Goal: Task Accomplishment & Management: Complete application form

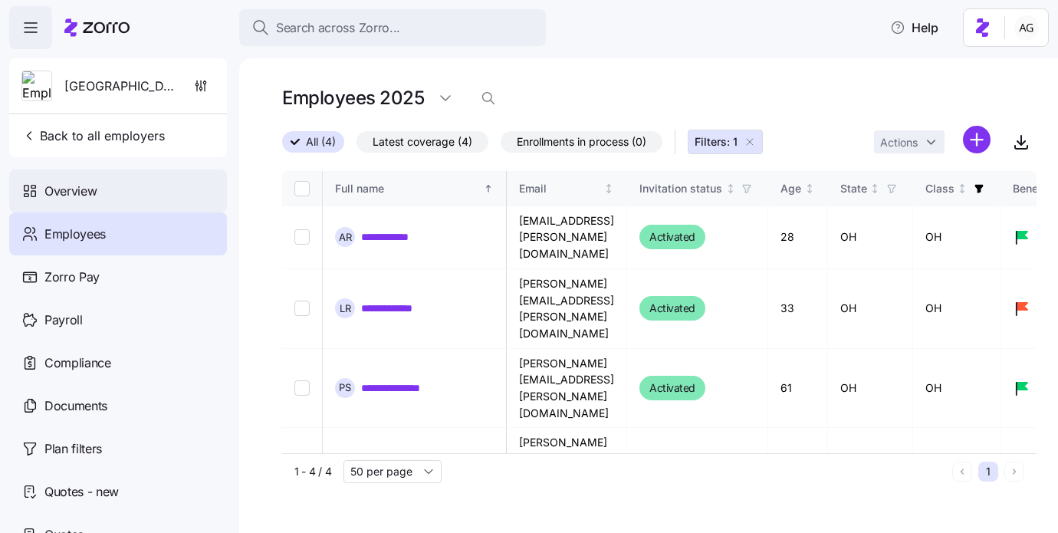
scroll to position [0, 436]
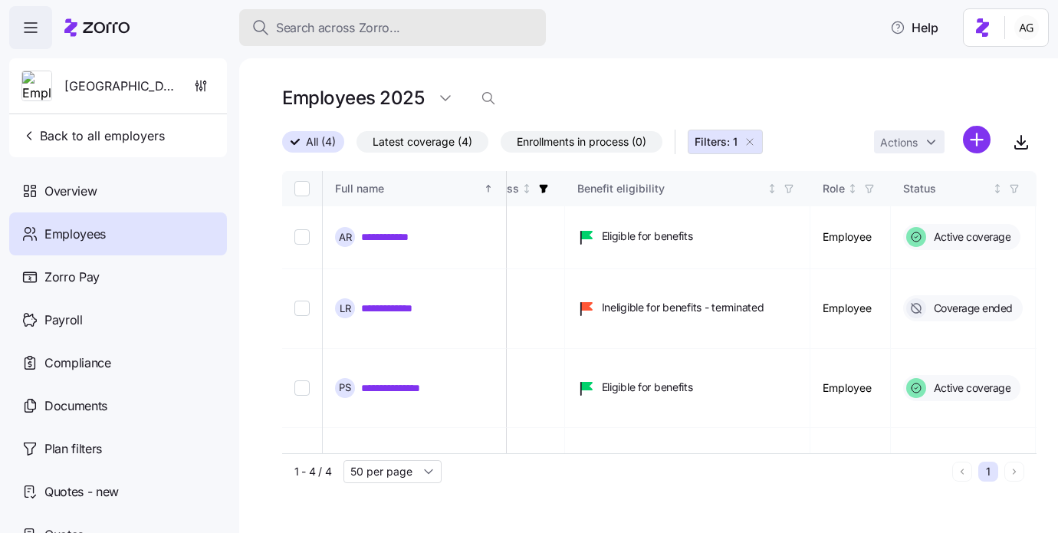
click at [328, 17] on button "Search across Zorro..." at bounding box center [392, 27] width 307 height 37
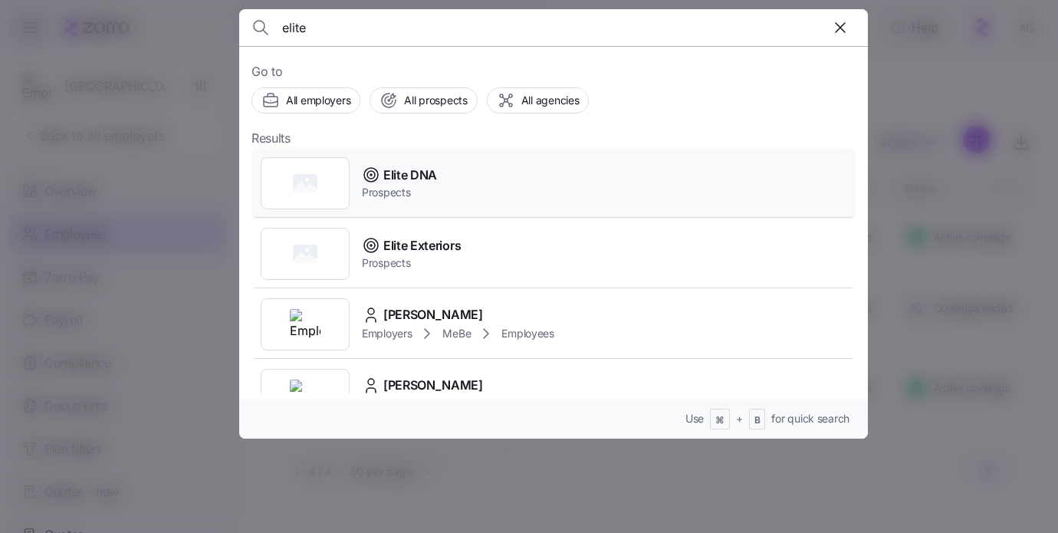
type input "elite"
click at [379, 179] on icon at bounding box center [371, 175] width 18 height 18
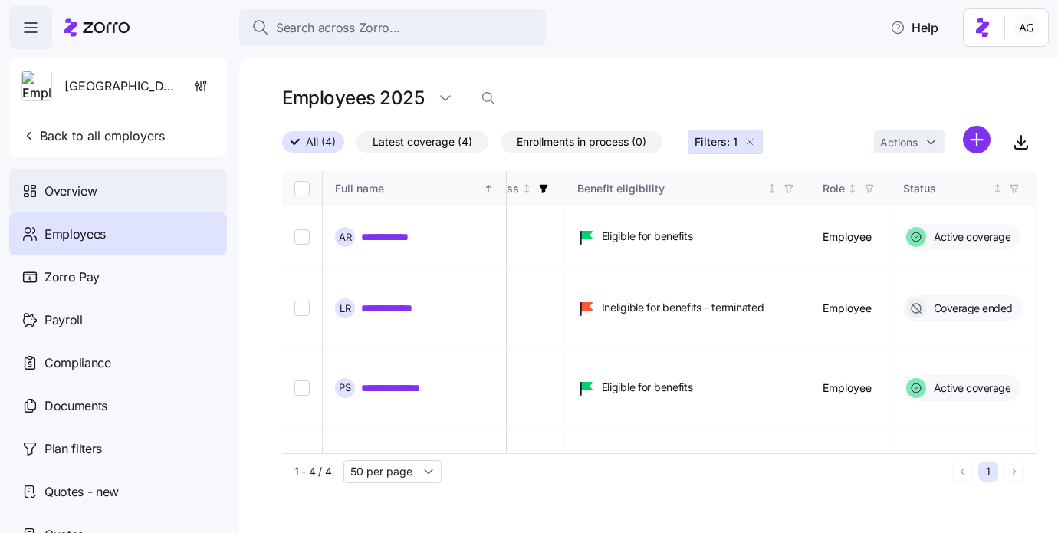
click at [130, 187] on div "Overview" at bounding box center [118, 190] width 218 height 43
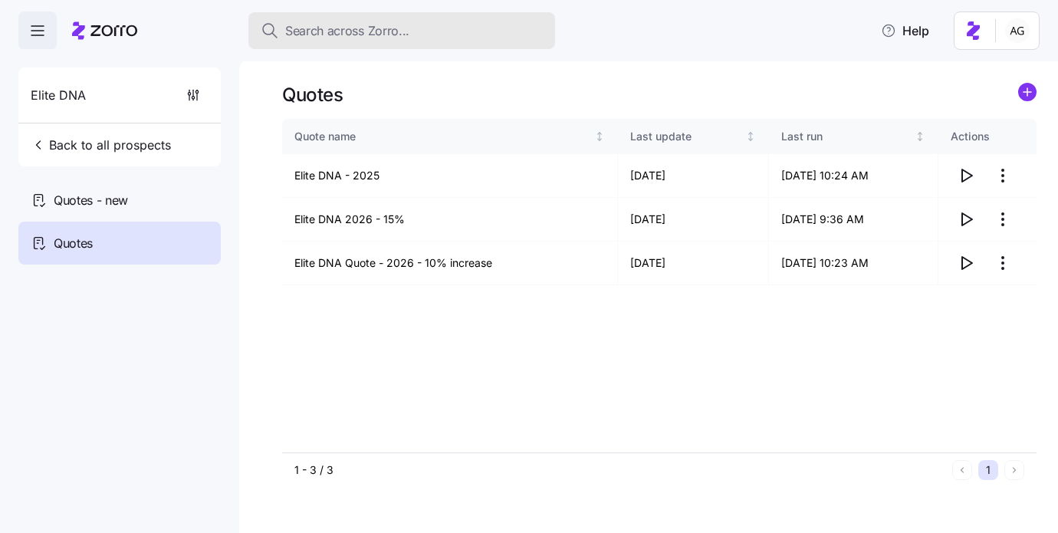
click at [306, 15] on button "Search across Zorro..." at bounding box center [401, 30] width 307 height 37
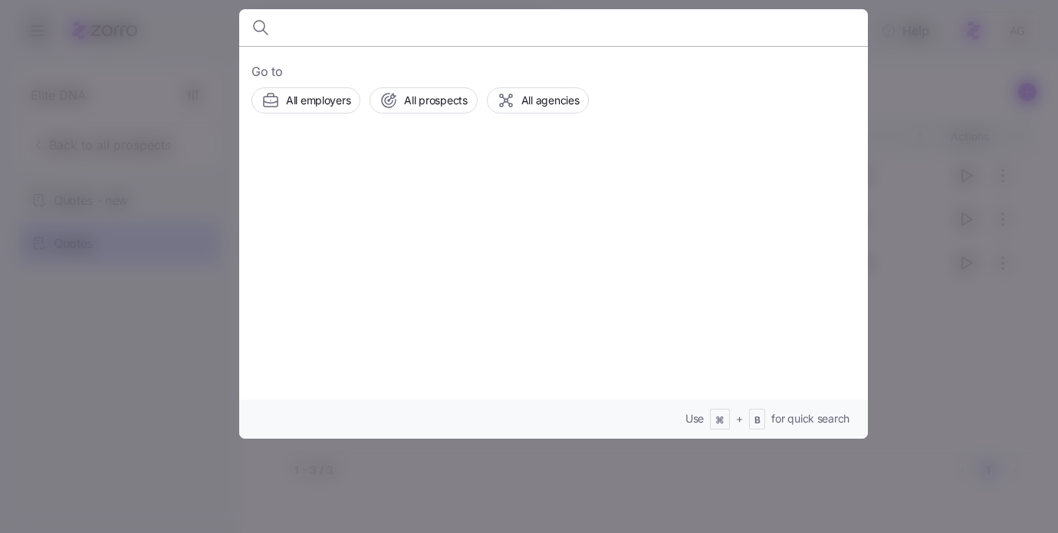
click at [101, 80] on div at bounding box center [529, 266] width 1058 height 533
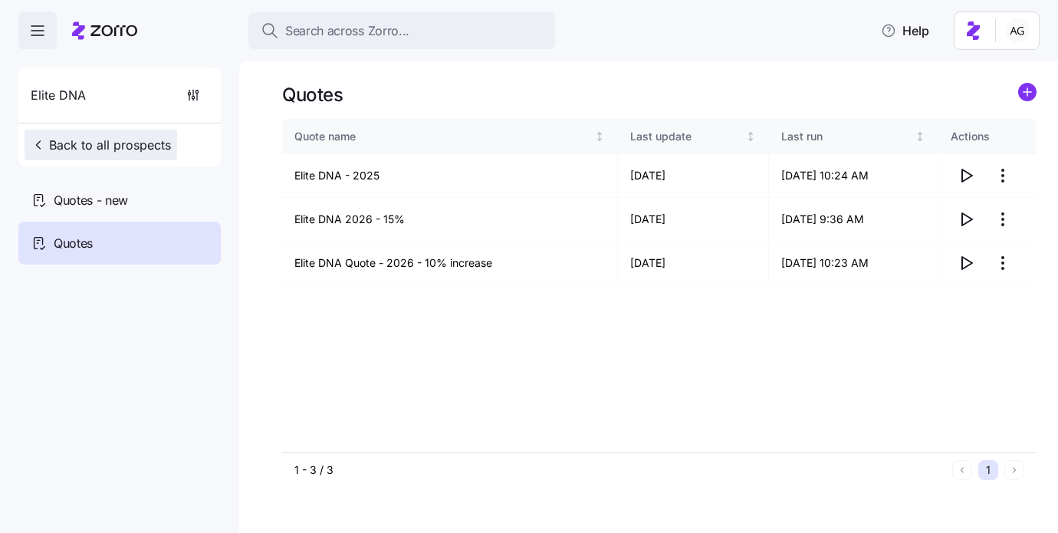
click at [146, 153] on button "Back to all prospects" at bounding box center [101, 145] width 153 height 31
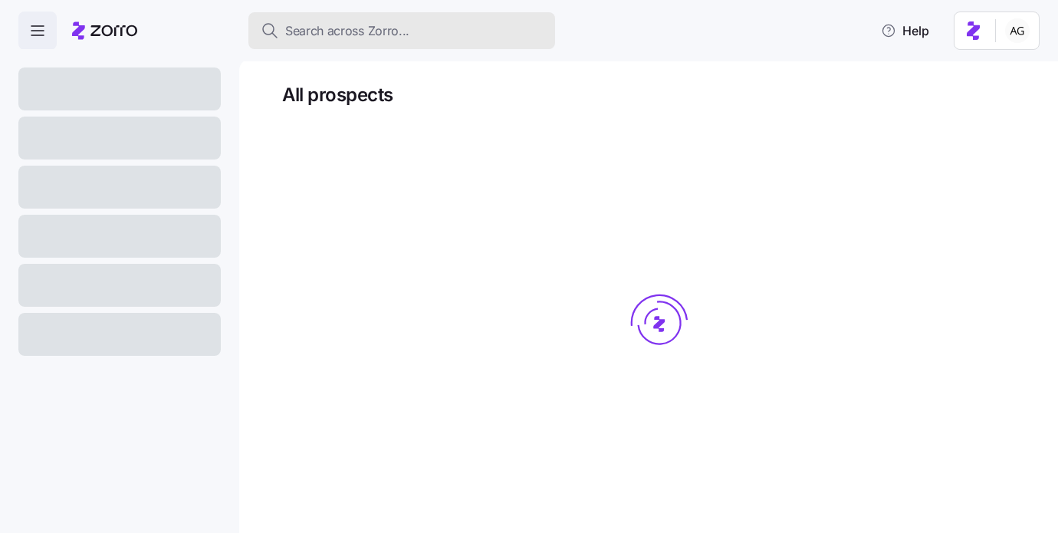
click at [322, 31] on span "Search across Zorro..." at bounding box center [347, 30] width 124 height 19
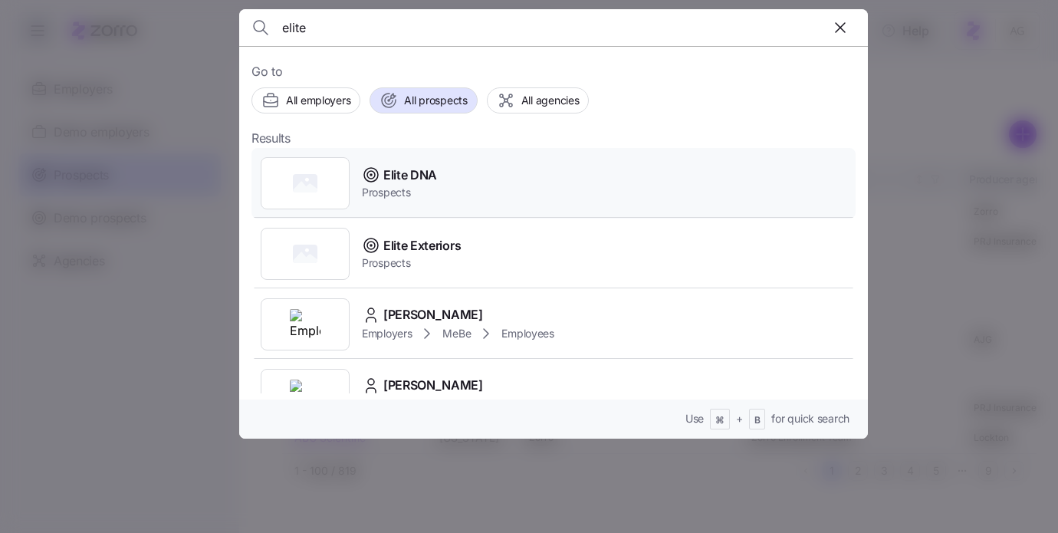
type input "elite"
click at [388, 170] on span "Elite DNA" at bounding box center [410, 175] width 54 height 19
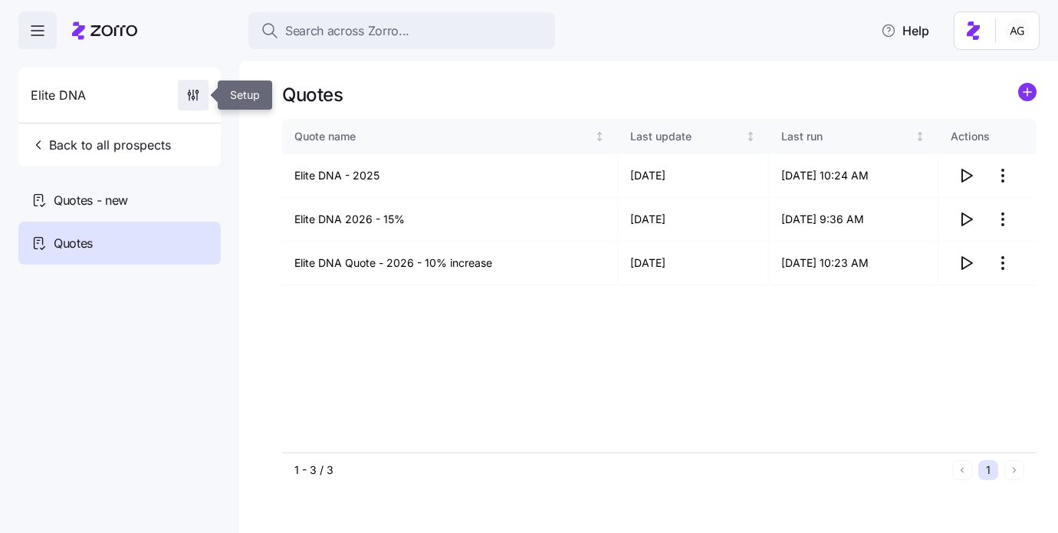
click at [195, 91] on icon "button" at bounding box center [193, 94] width 15 height 15
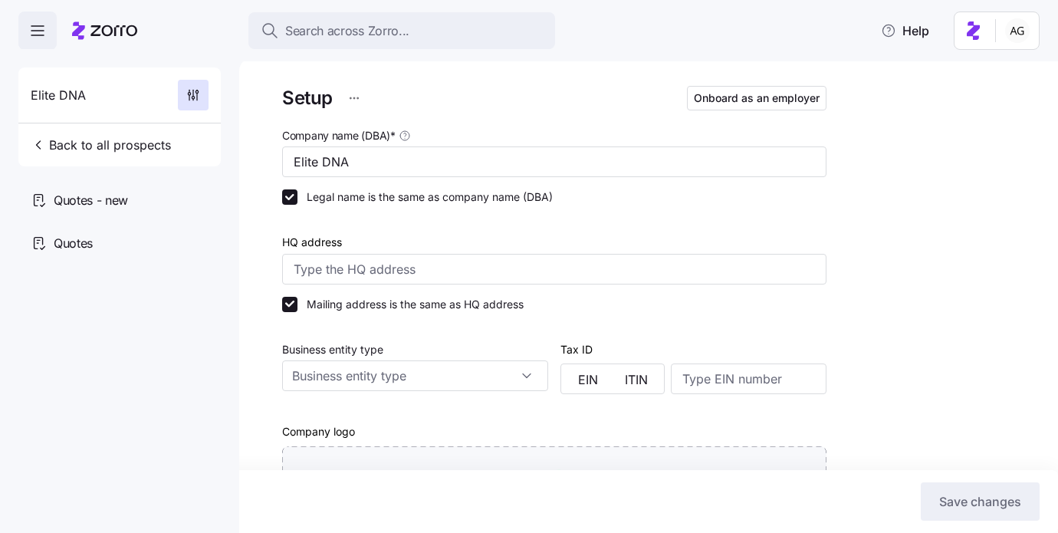
type input "Zorro"
click at [354, 96] on html "Search across Zorro... Help Elite DNA Back to all prospects Quotes - new Quotes…" at bounding box center [529, 262] width 1058 height 524
click at [444, 67] on html "Search across Zorro... Help Elite DNA Back to all prospects Quotes - new Quotes…" at bounding box center [529, 262] width 1058 height 524
click at [743, 91] on span "Onboard as an employer" at bounding box center [757, 97] width 126 height 15
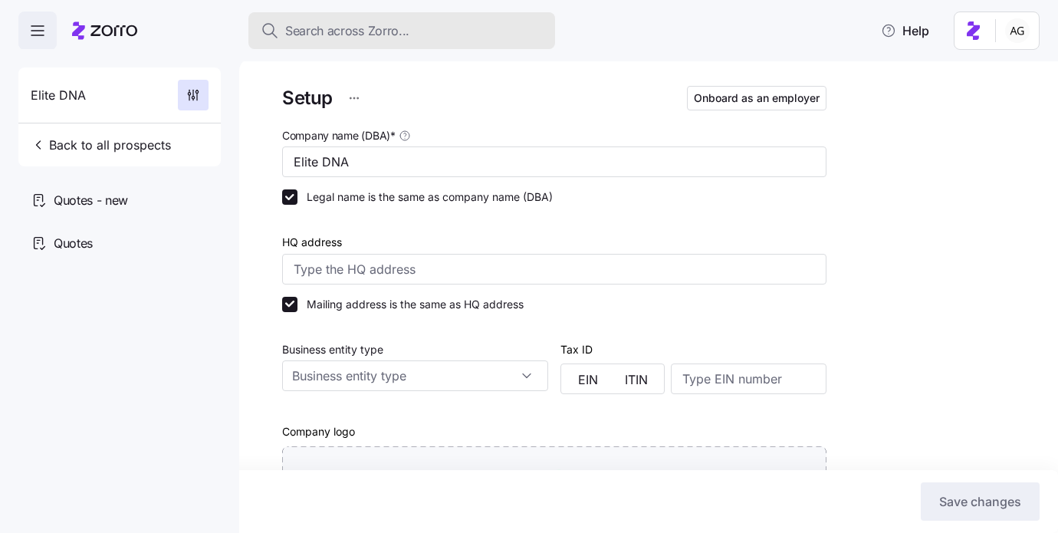
click at [311, 28] on span "Search across Zorro..." at bounding box center [347, 30] width 124 height 19
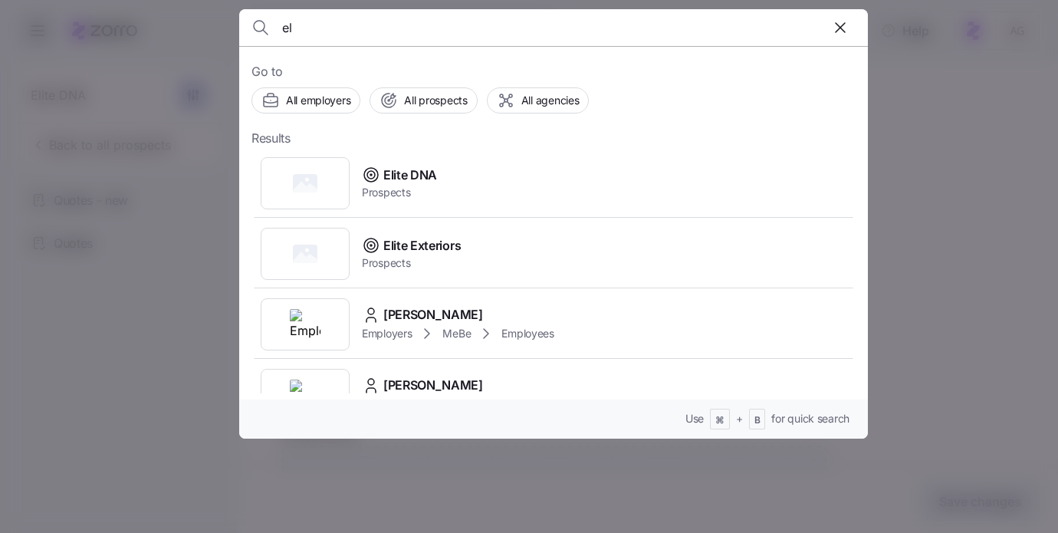
type input "e"
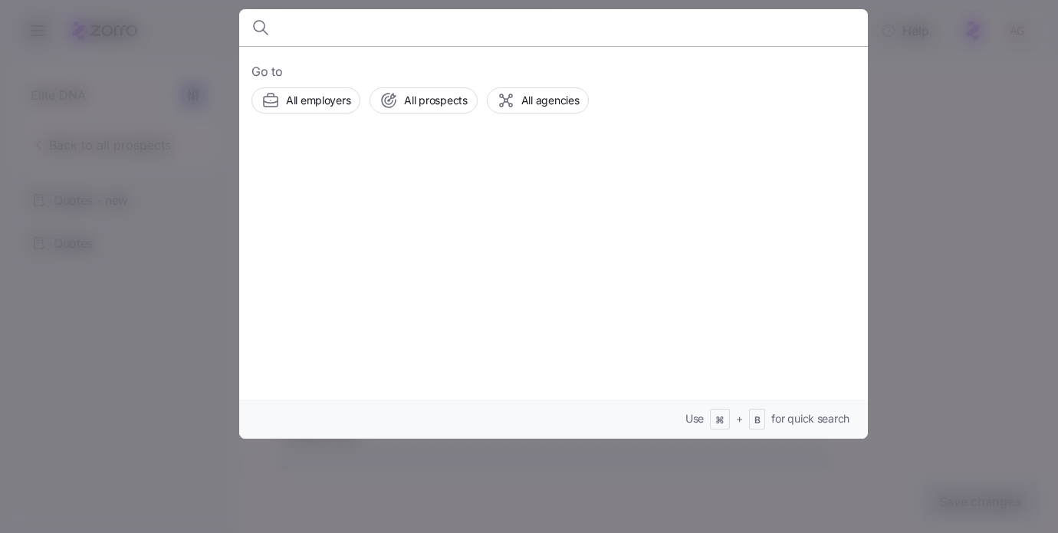
click at [975, 167] on div at bounding box center [529, 266] width 1058 height 533
